Goal: Book appointment/travel/reservation

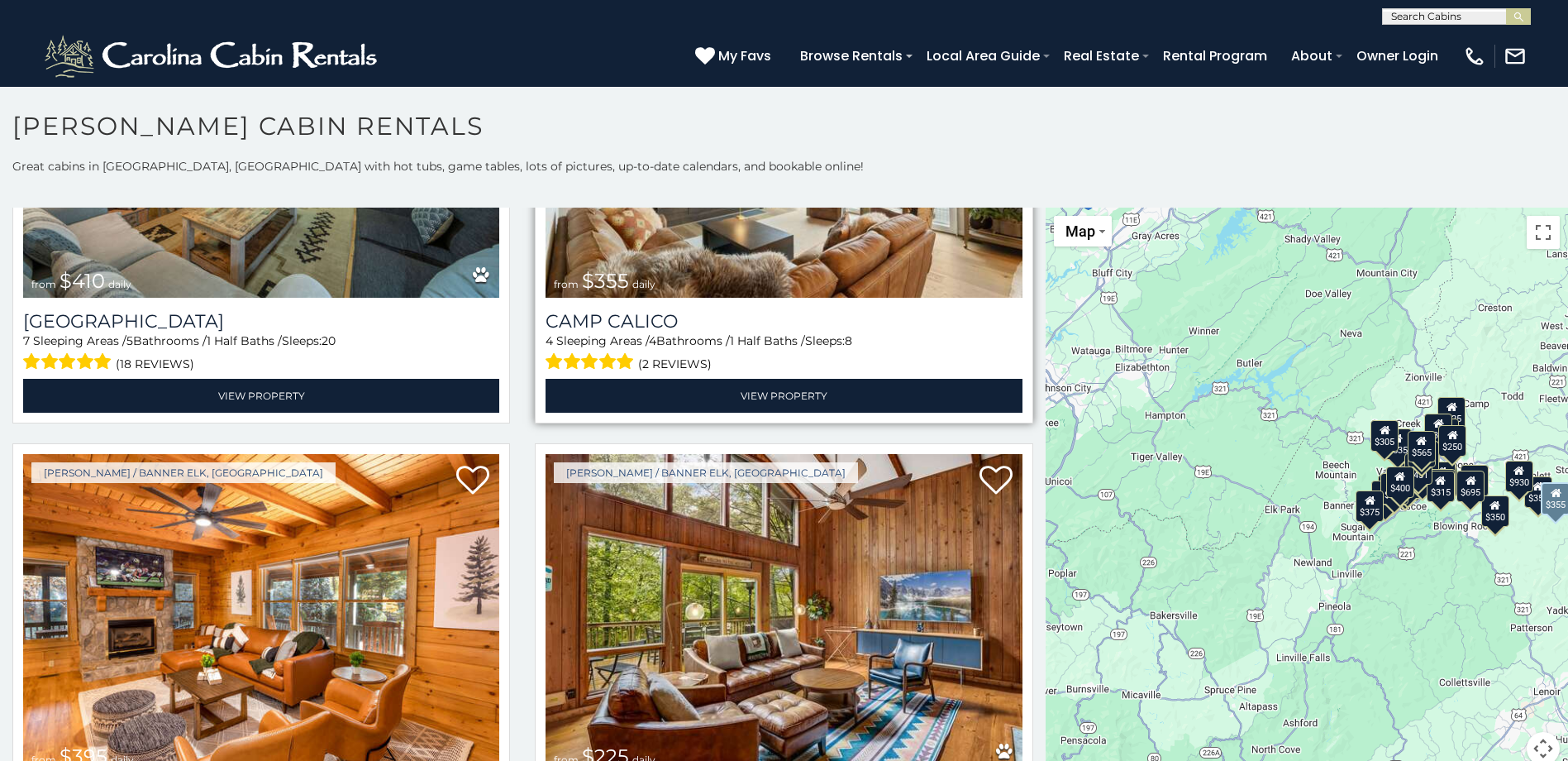
scroll to position [6038, 0]
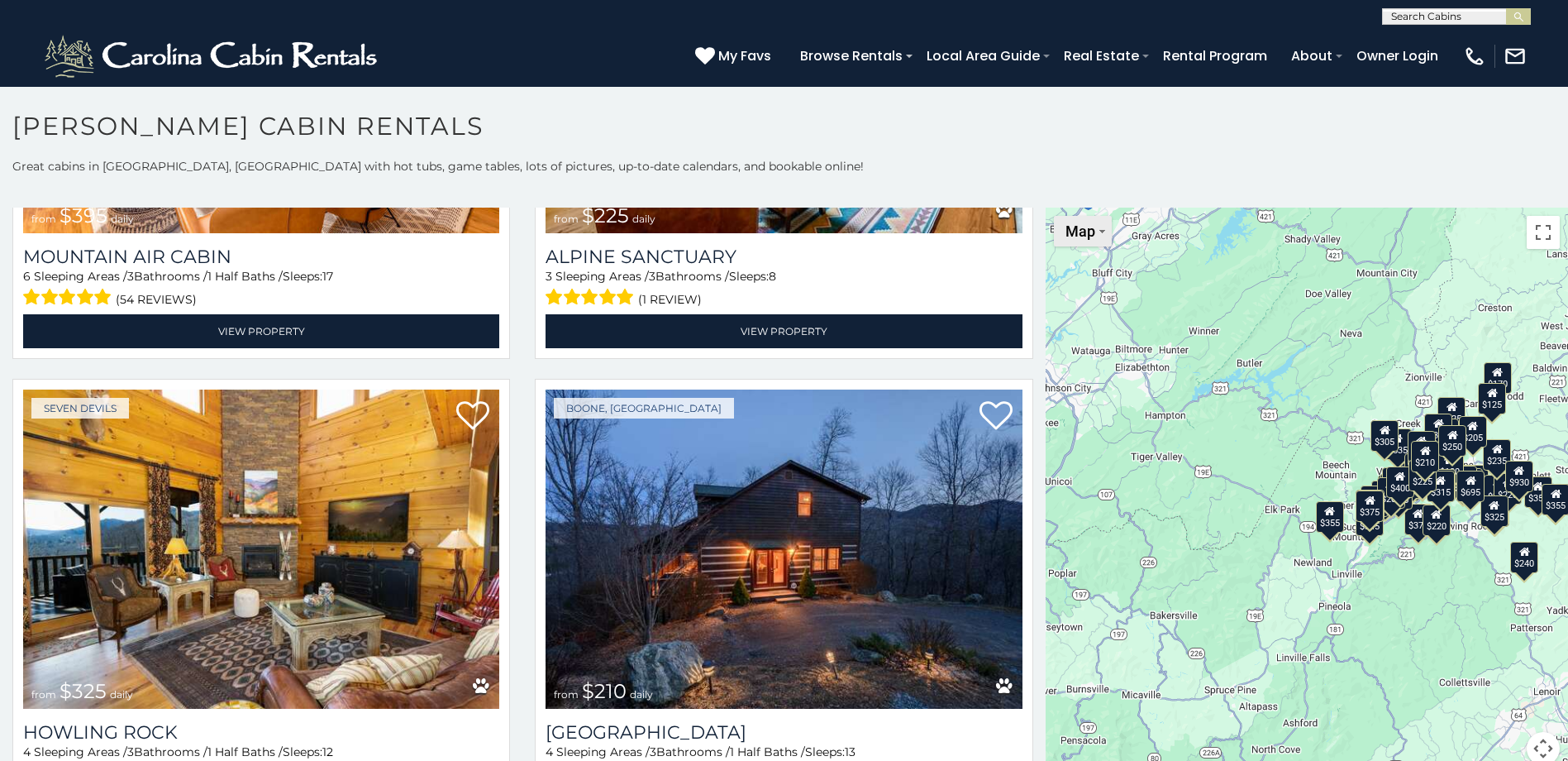
click at [1075, 239] on span "Map" at bounding box center [1080, 231] width 30 height 17
click at [1078, 287] on li "Map" at bounding box center [1104, 286] width 96 height 25
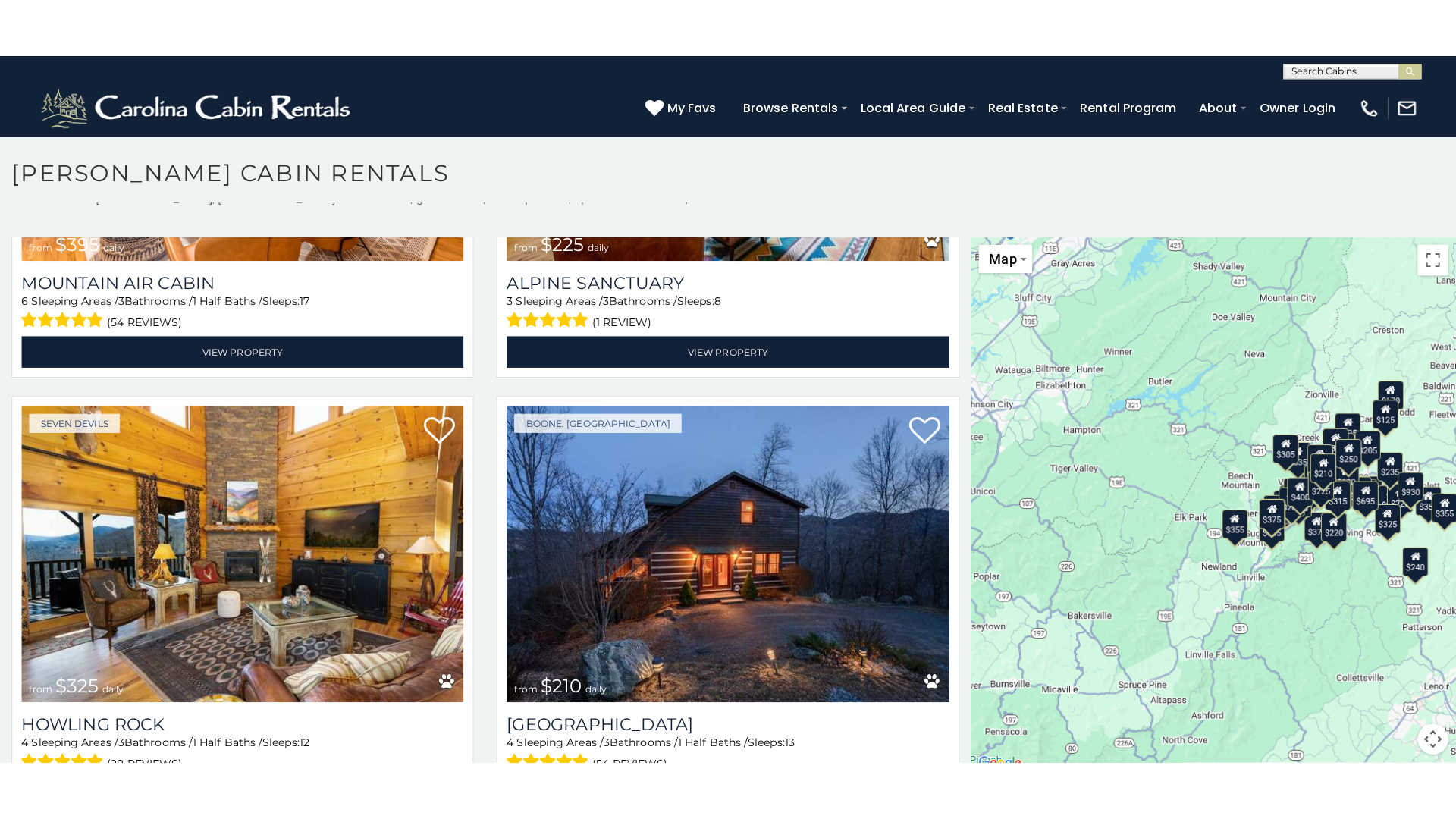
scroll to position [14, 0]
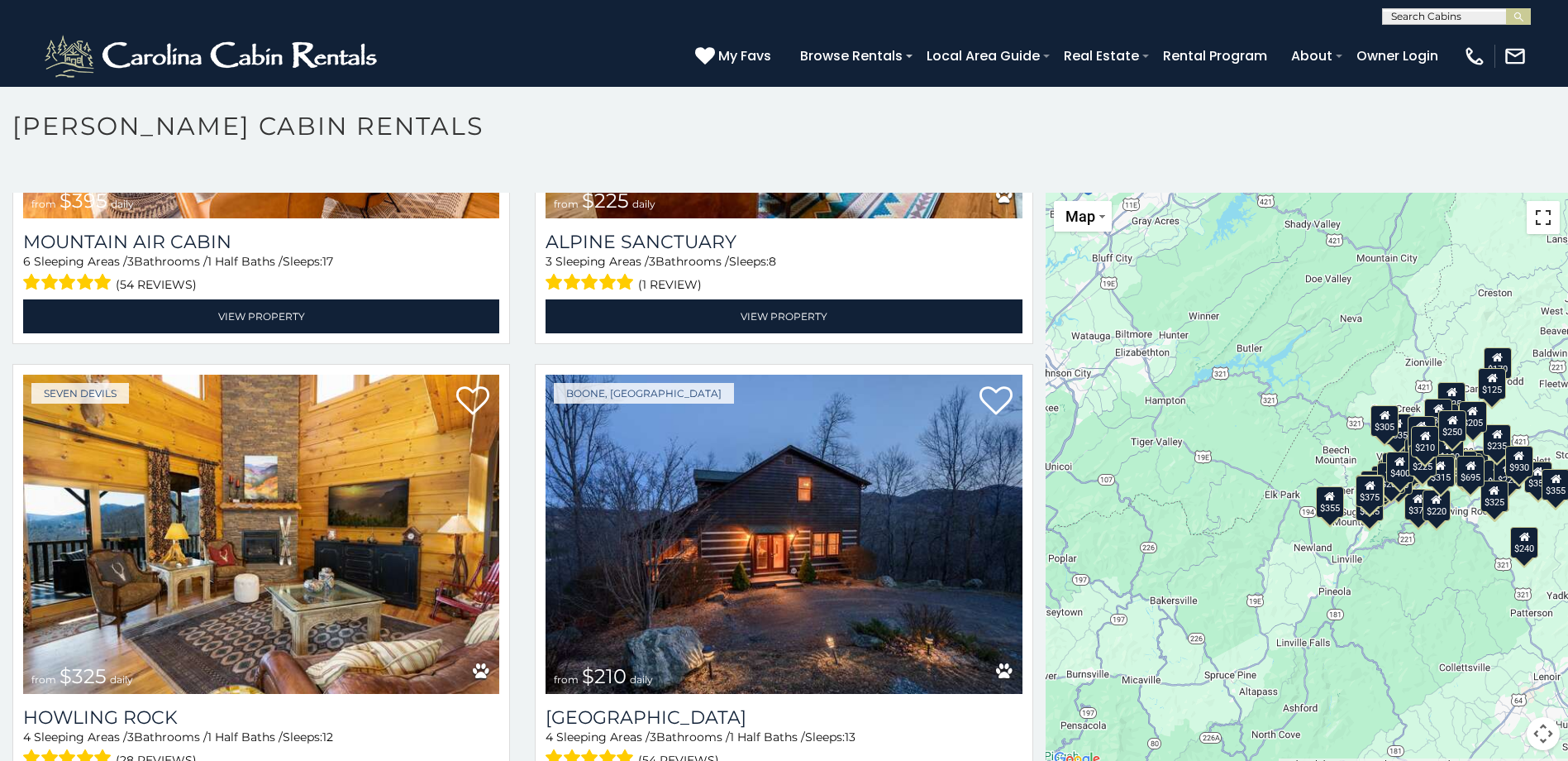
click at [1544, 229] on button "Toggle fullscreen view" at bounding box center [1544, 217] width 33 height 33
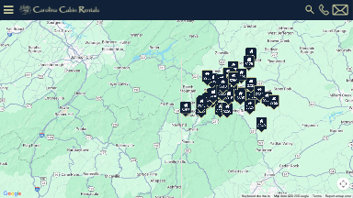
scroll to position [7352, 0]
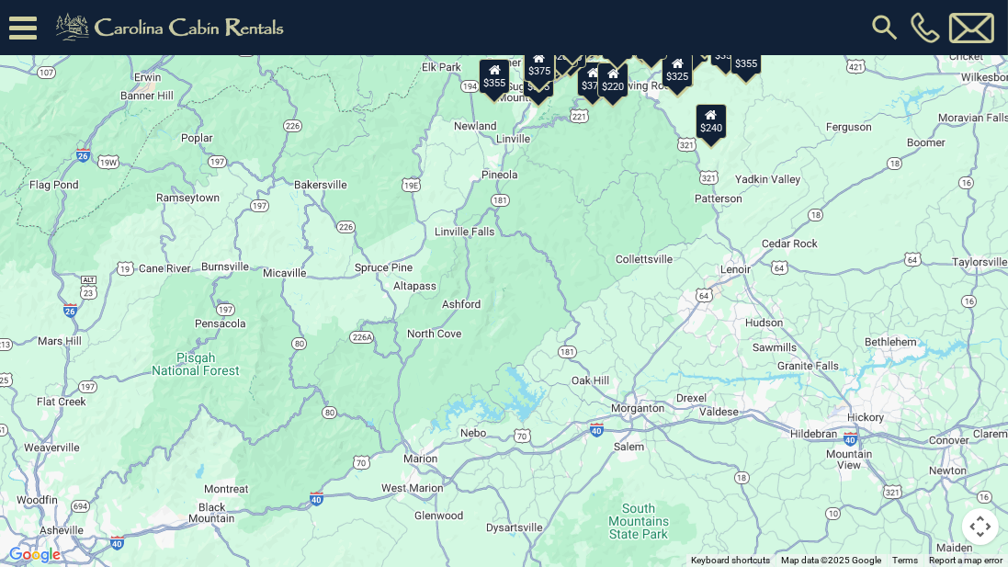
drag, startPoint x: 625, startPoint y: 465, endPoint x: 589, endPoint y: 231, distance: 236.0
click at [589, 231] on div "$349 $480 $525 $315 $355 $635 $675 $930 $400 $451 $330 $400 $485 $460 $395 $695…" at bounding box center [504, 283] width 1008 height 567
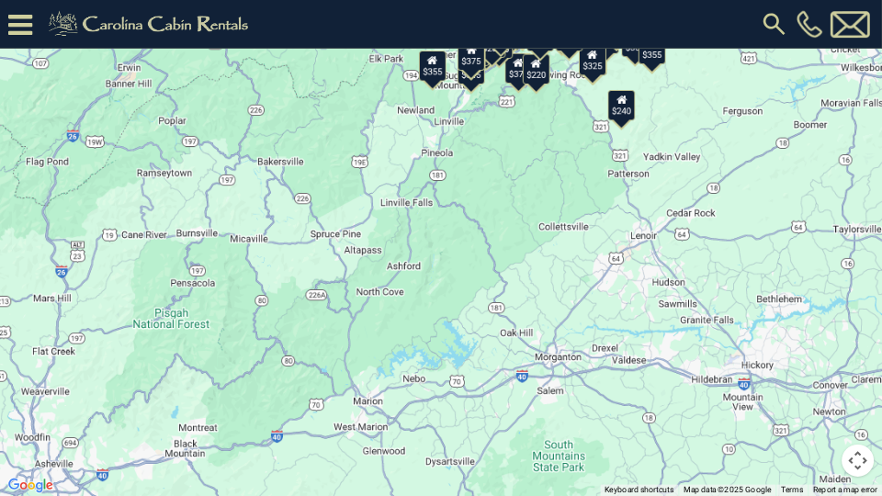
scroll to position [7350, 0]
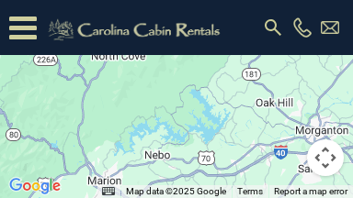
drag, startPoint x: 193, startPoint y: 155, endPoint x: 205, endPoint y: 61, distance: 95.4
click at [205, 61] on div "$349 $480 $525 $315 $355 $635 $675 $930 $400 $451 $330 $400 $485 $460 $395 $695…" at bounding box center [176, 99] width 353 height 198
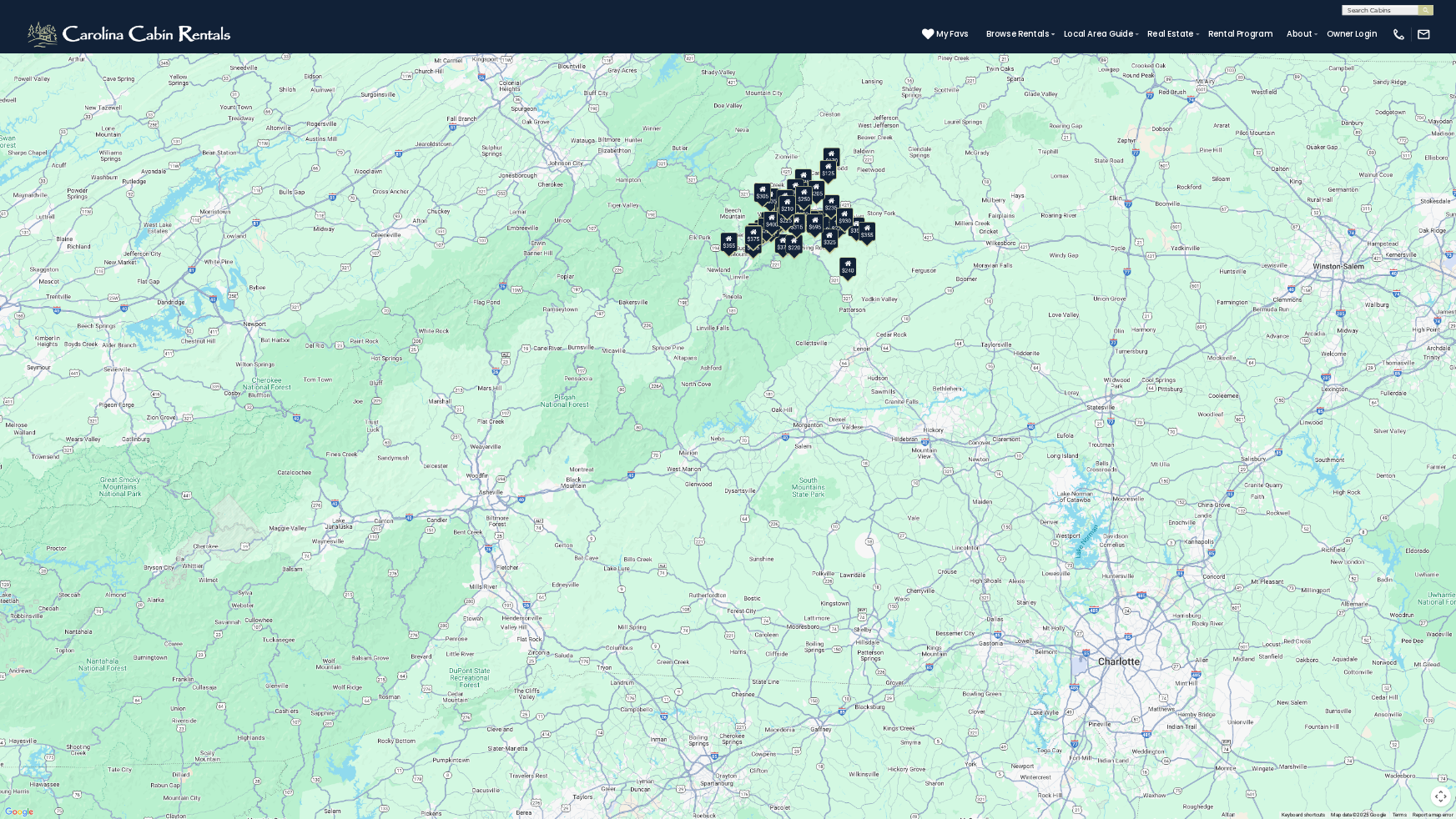
scroll to position [6670, 0]
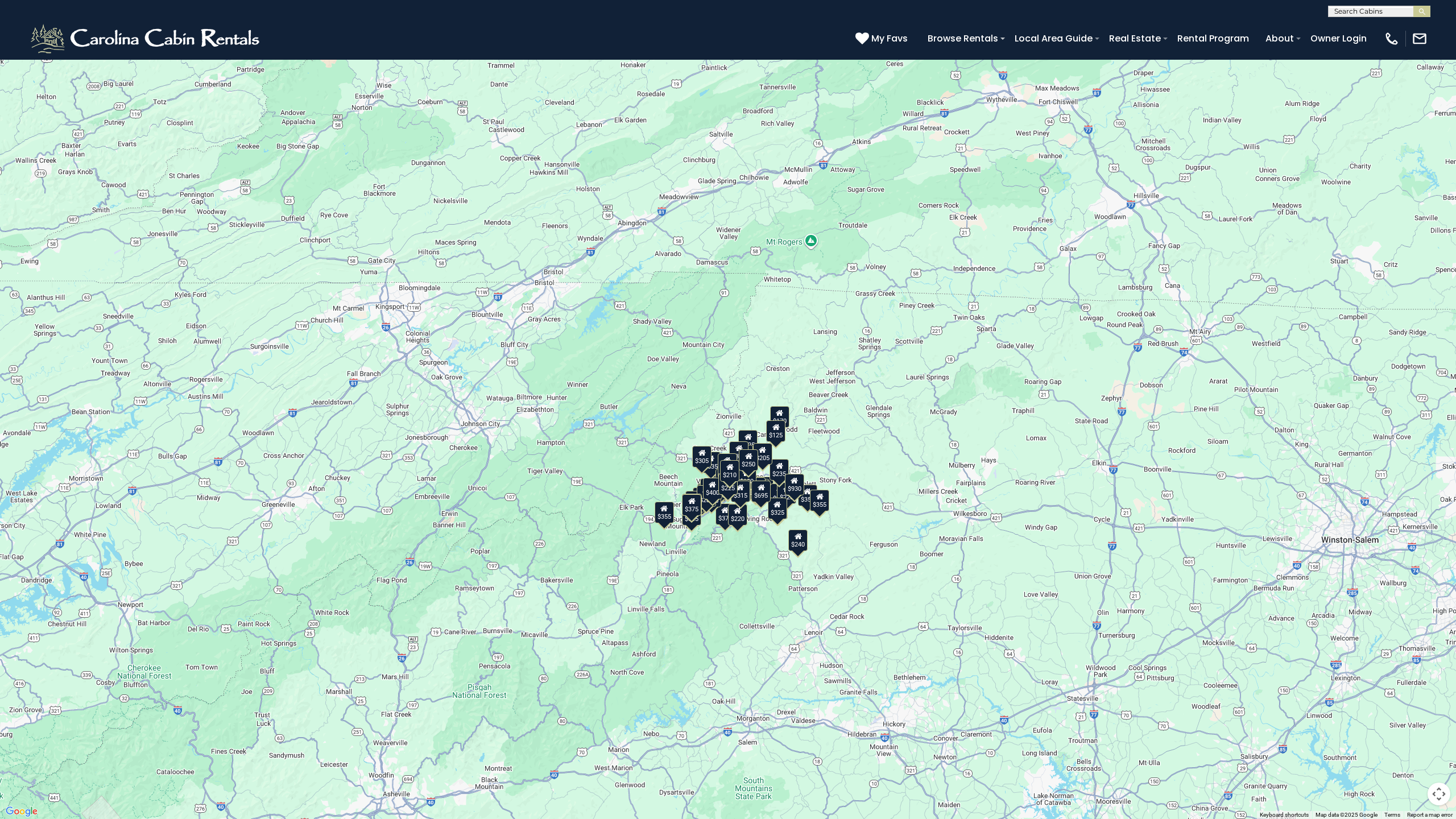
drag, startPoint x: 807, startPoint y: 378, endPoint x: 740, endPoint y: 669, distance: 298.6
click at [740, 522] on div "$349 $480 $525 $315 $355 $635 $675 $930 $400 $451 $330 $400 $485 $460 $395 $695…" at bounding box center [728, 409] width 1456 height 819
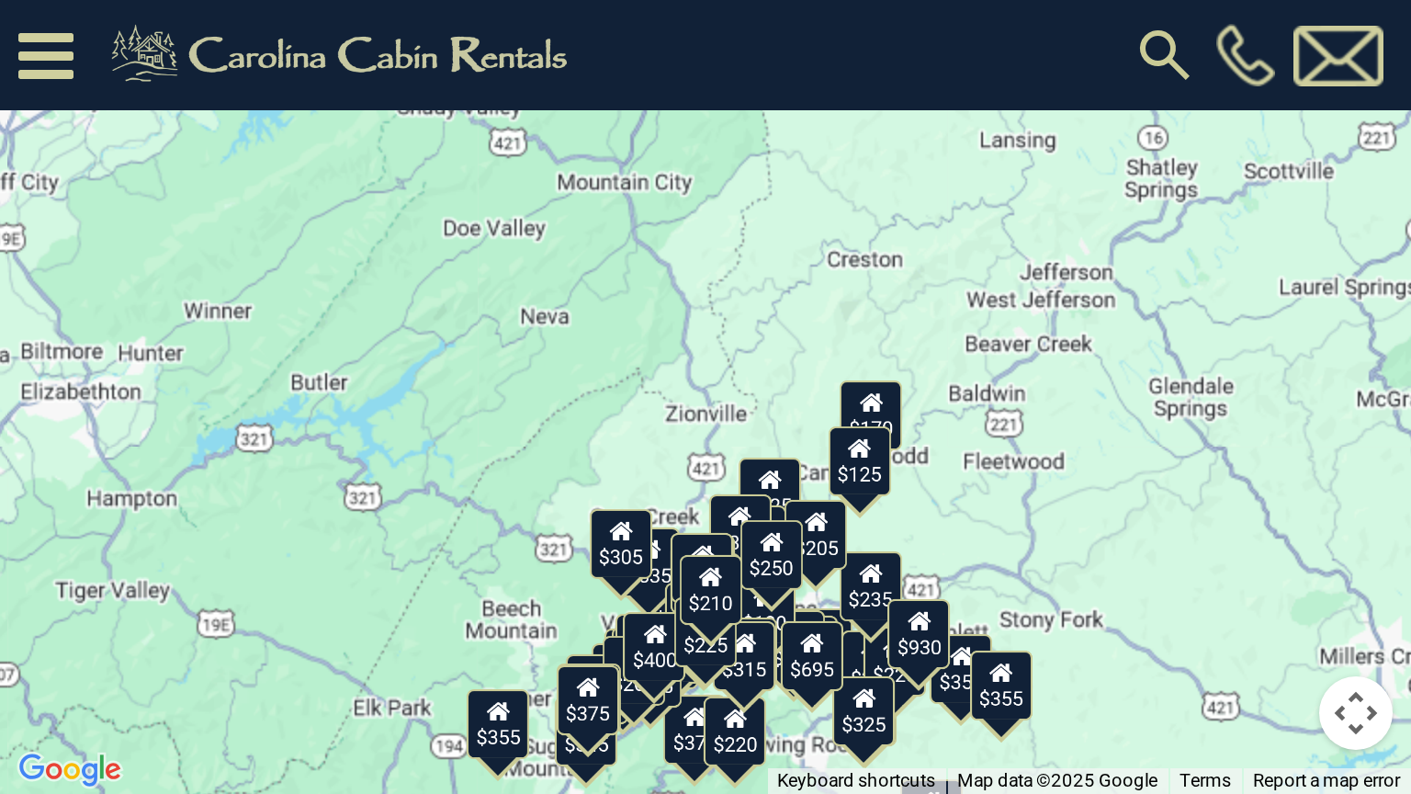
scroll to position [7357, 0]
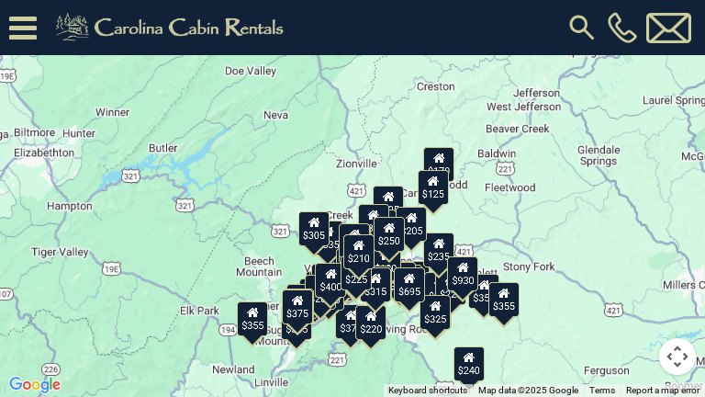
drag, startPoint x: 460, startPoint y: 295, endPoint x: 465, endPoint y: 252, distance: 43.4
click at [465, 252] on div "$349 $480 $525 $315 $355 $635 $675 $930 $400 $451 $330 $400 $485 $460 $395 $695…" at bounding box center [352, 198] width 705 height 397
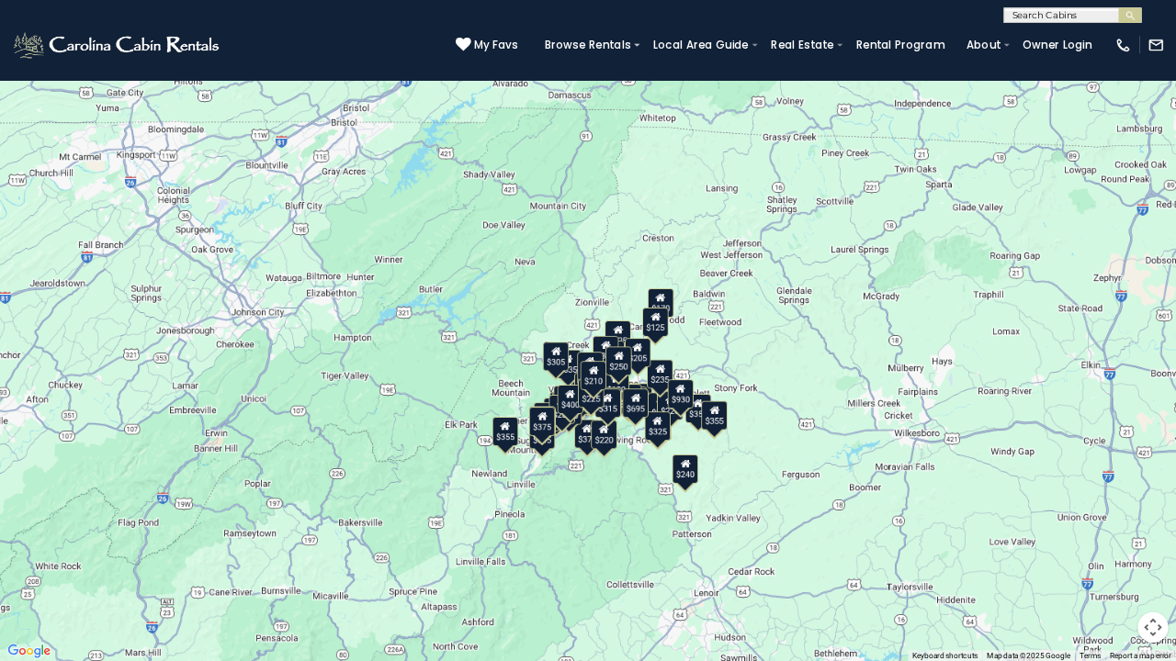
scroll to position [7346, 0]
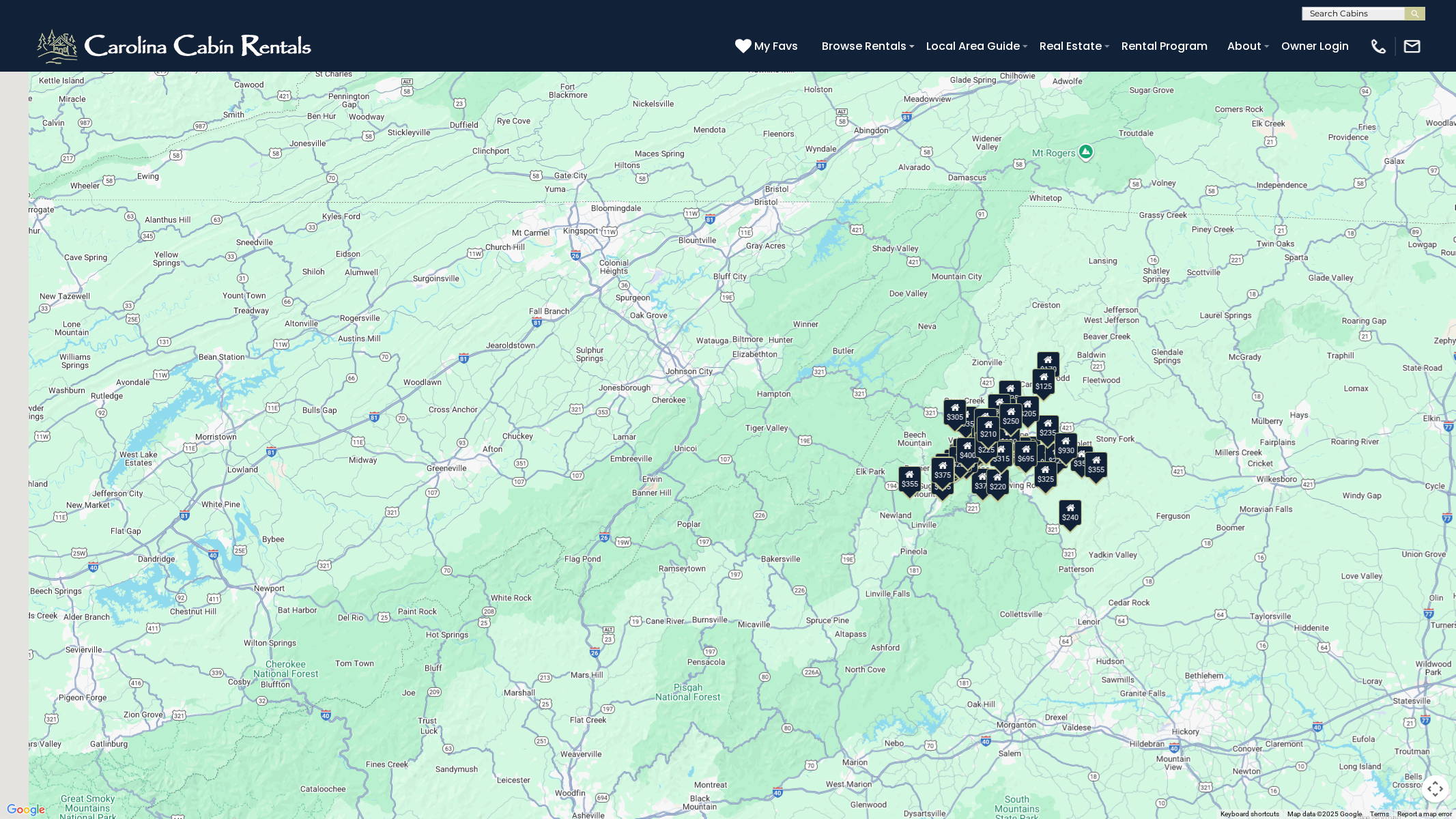
drag, startPoint x: 571, startPoint y: 367, endPoint x: 972, endPoint y: 322, distance: 403.5
click at [972, 322] on div "$349 $480 $525 $315 $355 $635 $675 $930 $400 $451 $330 $400 $485 $460 $395 $695…" at bounding box center [728, 410] width 1456 height 819
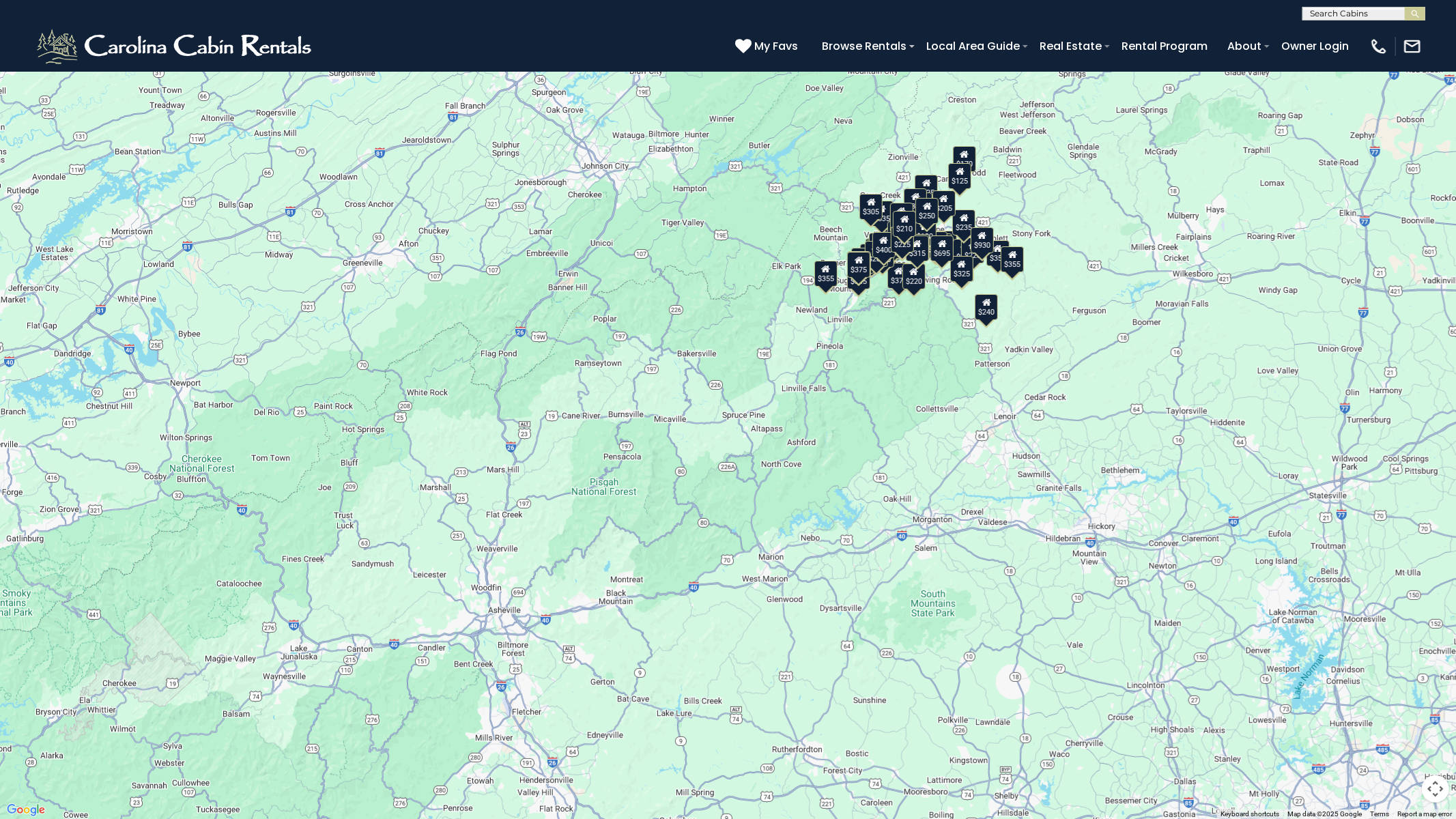
drag, startPoint x: 383, startPoint y: 549, endPoint x: 132, endPoint y: 371, distance: 307.7
click at [132, 370] on div "$349 $480 $525 $315 $355 $635 $675 $930 $400 $451 $330 $400 $485 $460 $395 $695…" at bounding box center [728, 410] width 1456 height 819
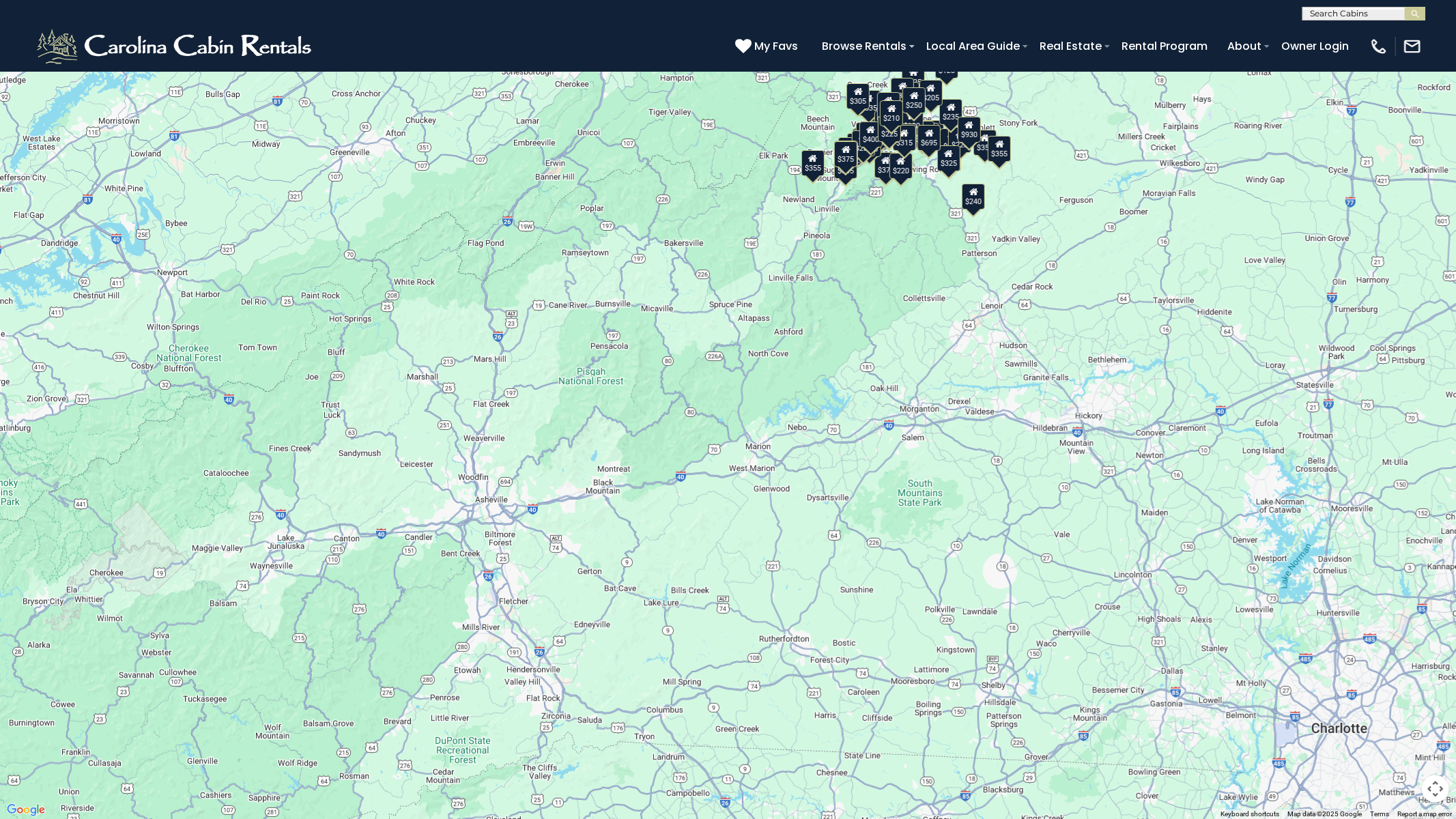
drag, startPoint x: 847, startPoint y: 546, endPoint x: 840, endPoint y: 441, distance: 105.2
click at [840, 441] on div "$349 $480 $525 $315 $355 $635 $675 $930 $400 $451 $330 $400 $485 $460 $395 $695…" at bounding box center [728, 410] width 1456 height 819
click at [919, 534] on div "$349 $480 $525 $315 $355 $635 $675 $930 $400 $451 $330 $400 $485 $460 $395 $695…" at bounding box center [728, 410] width 1456 height 819
click at [927, 535] on div "$349 $480 $525 $315 $355 $635 $675 $930 $400 $451 $330 $400 $485 $460 $395 $695…" at bounding box center [728, 409] width 1456 height 818
click at [927, 535] on div "$349 $480 $525 $315 $355 $635 $675 $930 $400 $451 $330 $400 $485 $460 $395 $695…" at bounding box center [728, 410] width 1456 height 819
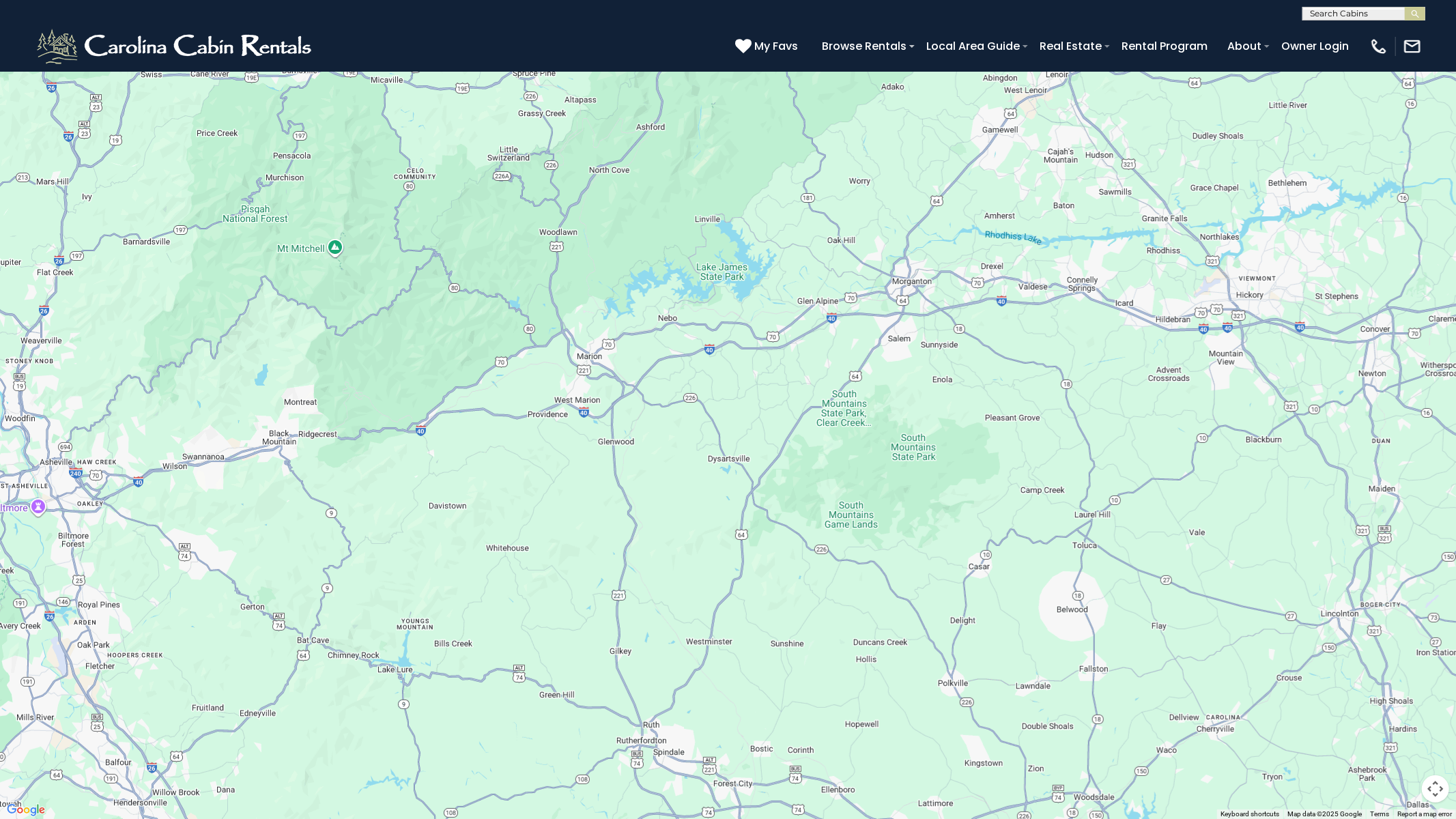
click at [566, 553] on div "$349 $480 $525 $315 $355 $635 $675 $930 $400 $451 $330 $400 $485 $460 $395 $695…" at bounding box center [728, 410] width 1456 height 819
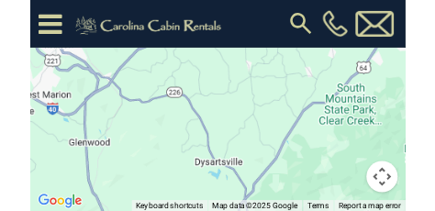
scroll to position [7349, 0]
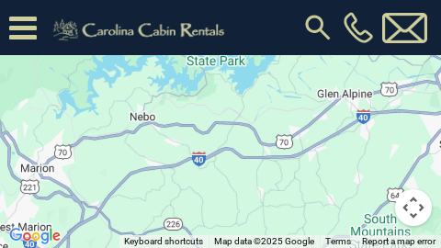
drag, startPoint x: 221, startPoint y: 89, endPoint x: 224, endPoint y: 205, distance: 115.8
click at [225, 210] on div "$349 $480 $525 $315 $355 $635 $675 $930 $400 $451 $330 $400 $485 $460 $395 $695…" at bounding box center [220, 124] width 441 height 248
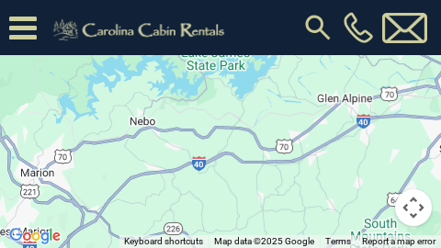
click at [220, 17] on div "$349 $480 $525 $315 $355 $635 $675 $930 $400 $451 $330 $400 $485 $460 $395 $695…" at bounding box center [220, 124] width 441 height 248
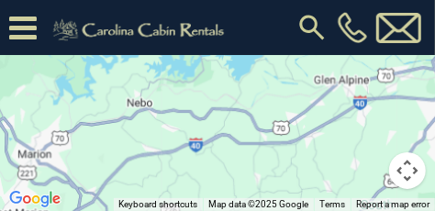
scroll to position [7289, 0]
